Goal: Task Accomplishment & Management: Manage account settings

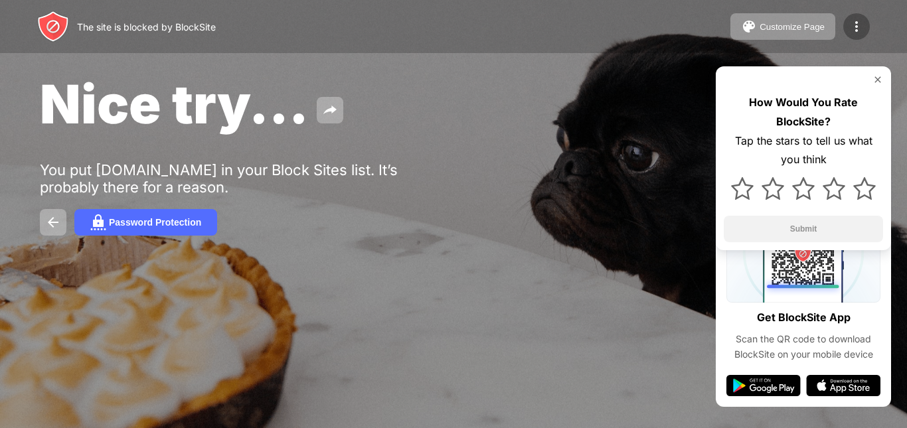
click at [860, 21] on img at bounding box center [857, 27] width 16 height 16
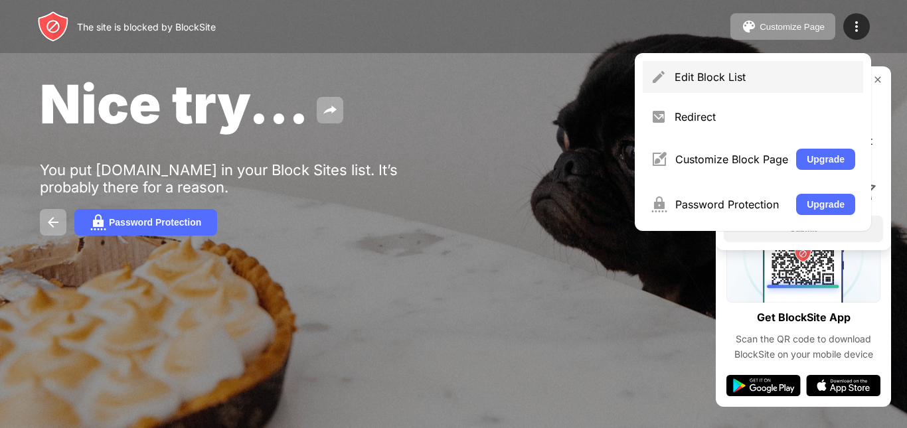
click at [731, 77] on div "Edit Block List" at bounding box center [765, 76] width 181 height 13
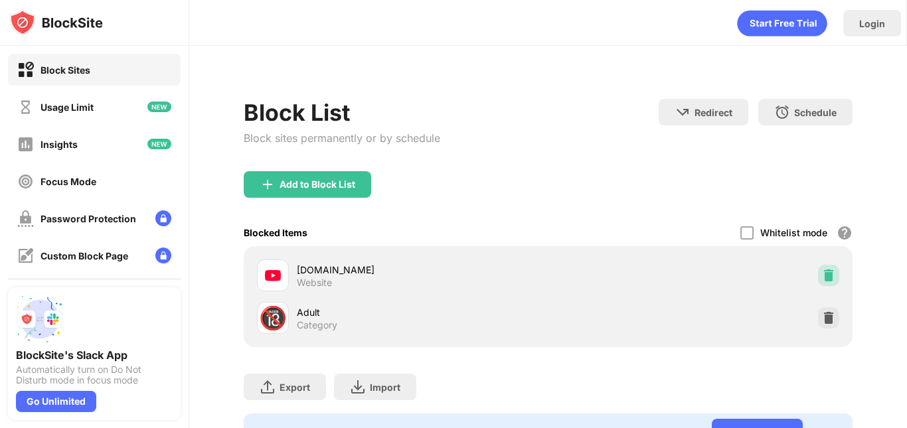
click at [825, 273] on img at bounding box center [828, 275] width 13 height 13
